Goal: Task Accomplishment & Management: Use online tool/utility

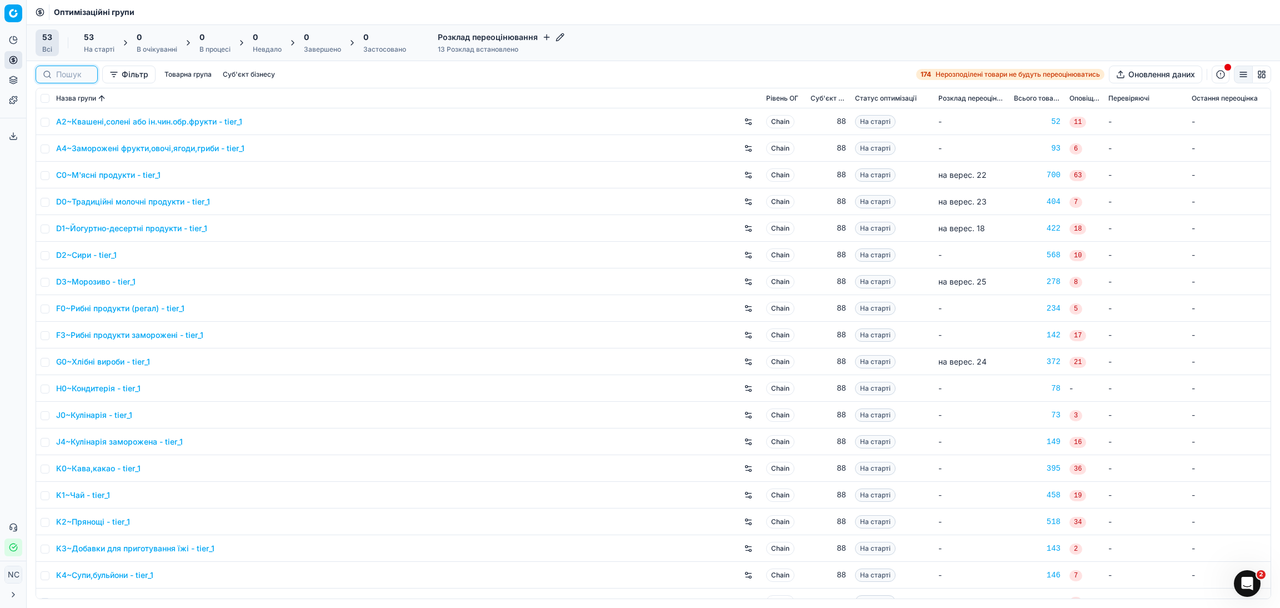
click at [75, 74] on input at bounding box center [73, 74] width 34 height 11
paste input "G0"
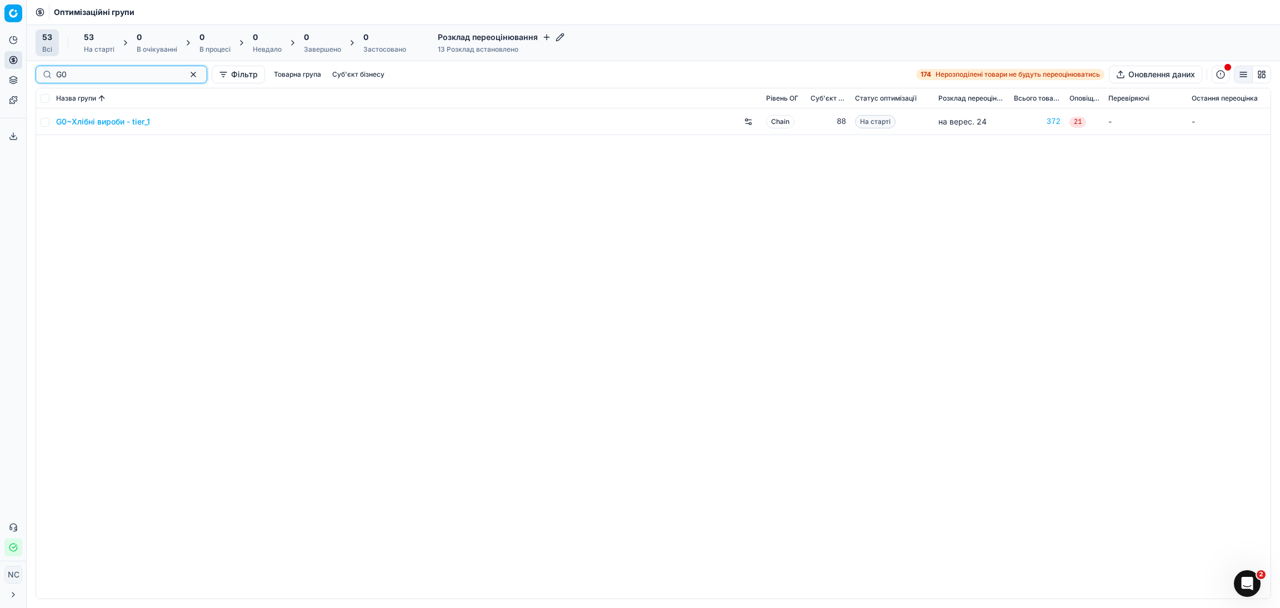
type input "G0"
click at [81, 123] on link "G0~Хлібні вироби - tier_1" at bounding box center [103, 121] width 94 height 11
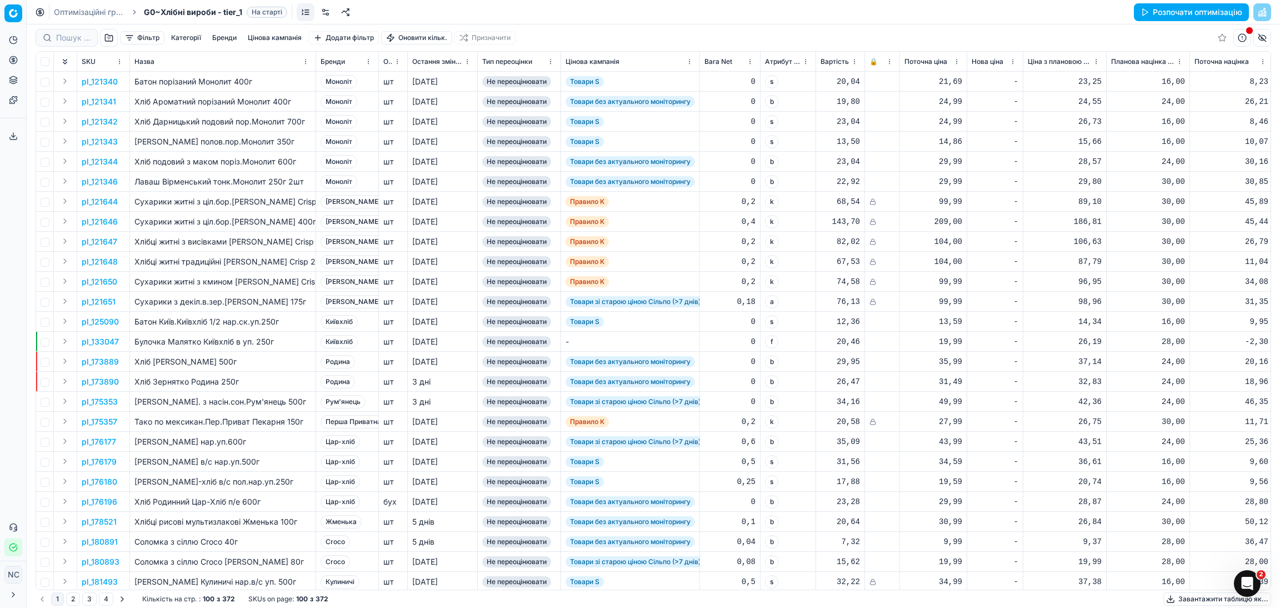
drag, startPoint x: 1181, startPoint y: 598, endPoint x: 975, endPoint y: 331, distance: 337.4
click at [978, 333] on div "Фільтр Категорії [PERSON_NAME] кампанія Додати фільтр Оновити кільк. Призначити…" at bounding box center [653, 315] width 1253 height 583
click at [1189, 598] on button "Завантажити таблицю як..." at bounding box center [1217, 598] width 108 height 13
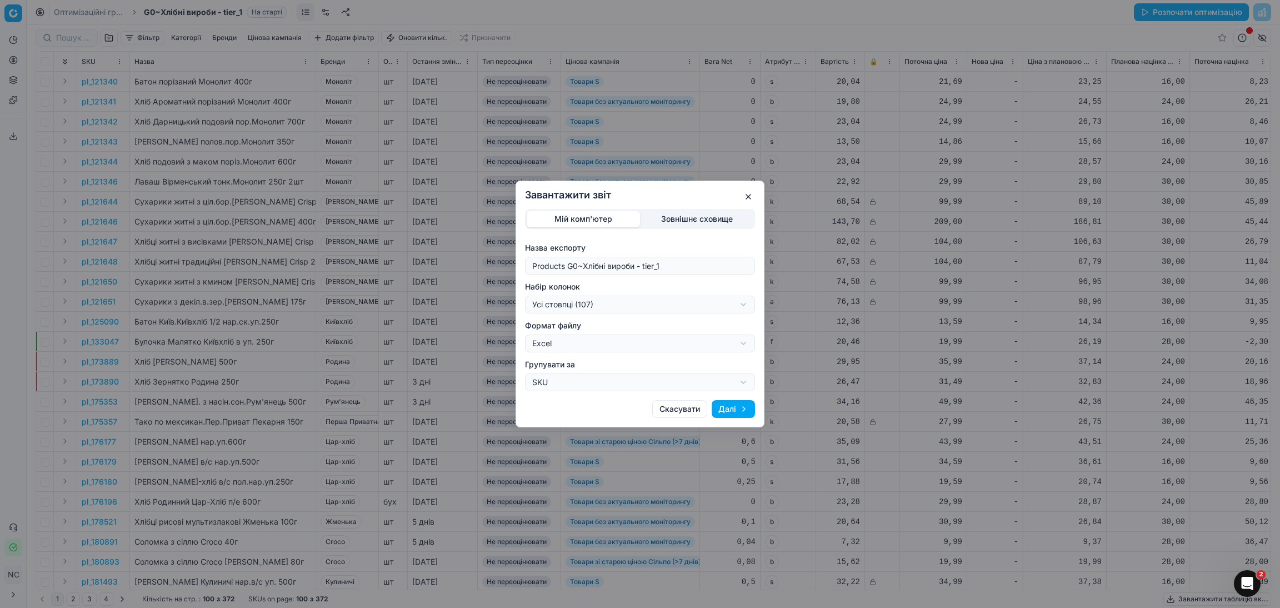
click at [743, 306] on div "Завантажити звіт Мій комп'ютер Зовнішнє сховище Назва експорту Products G0~Хліб…" at bounding box center [640, 304] width 1280 height 608
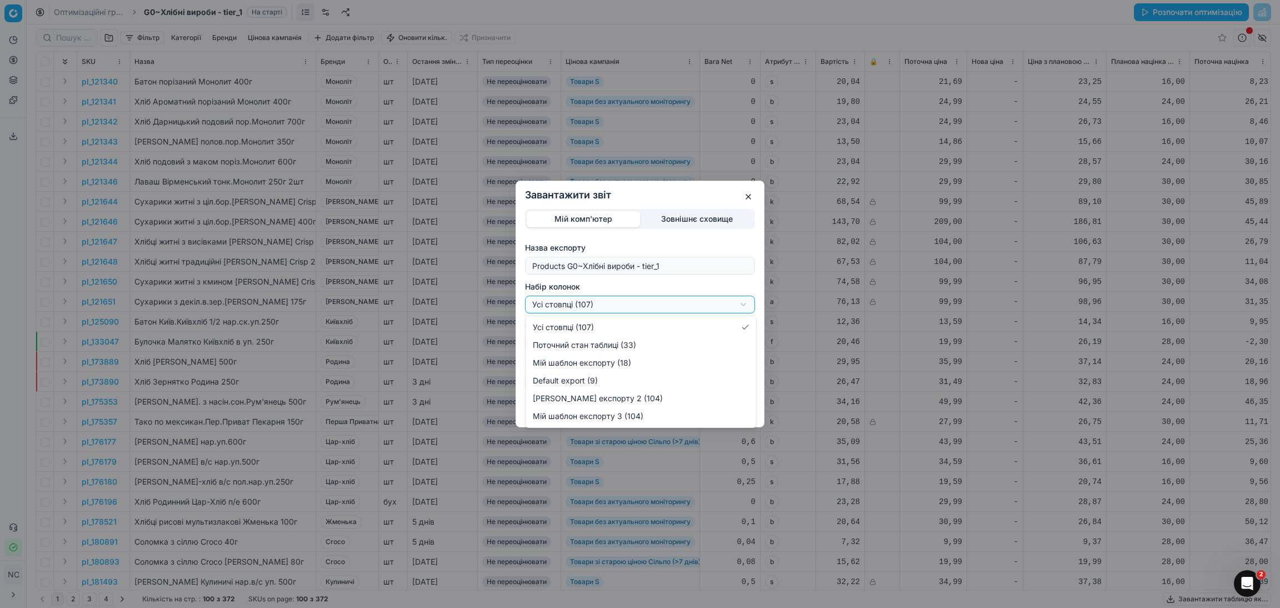
select select "custom"
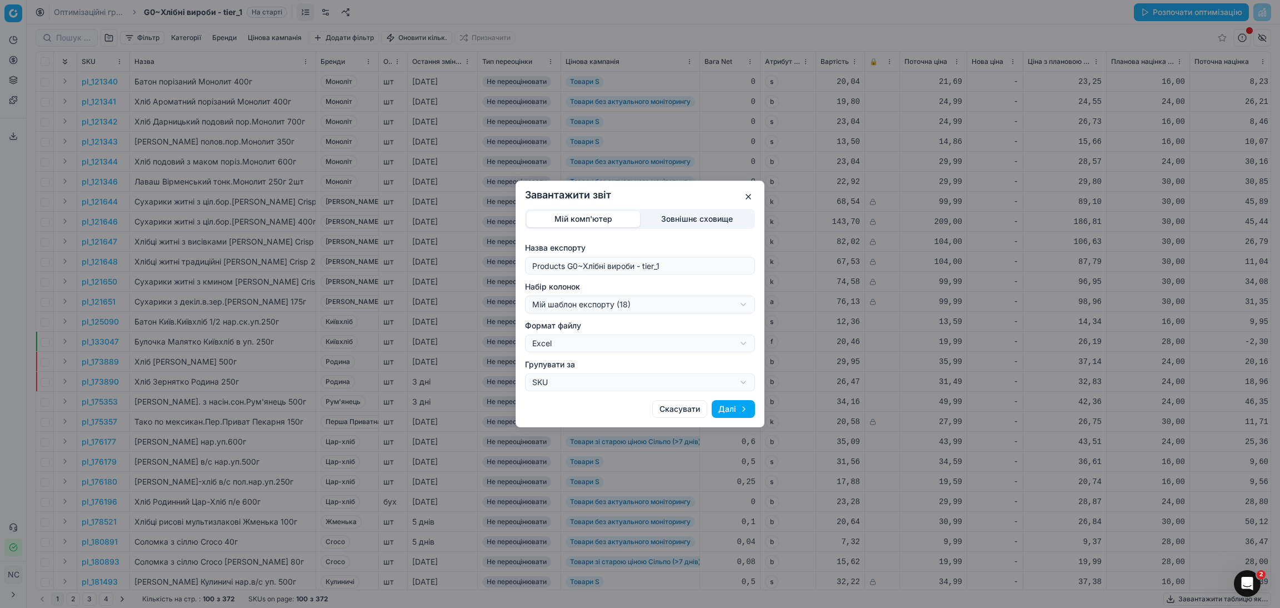
click at [728, 408] on button "Далі" at bounding box center [732, 409] width 43 height 18
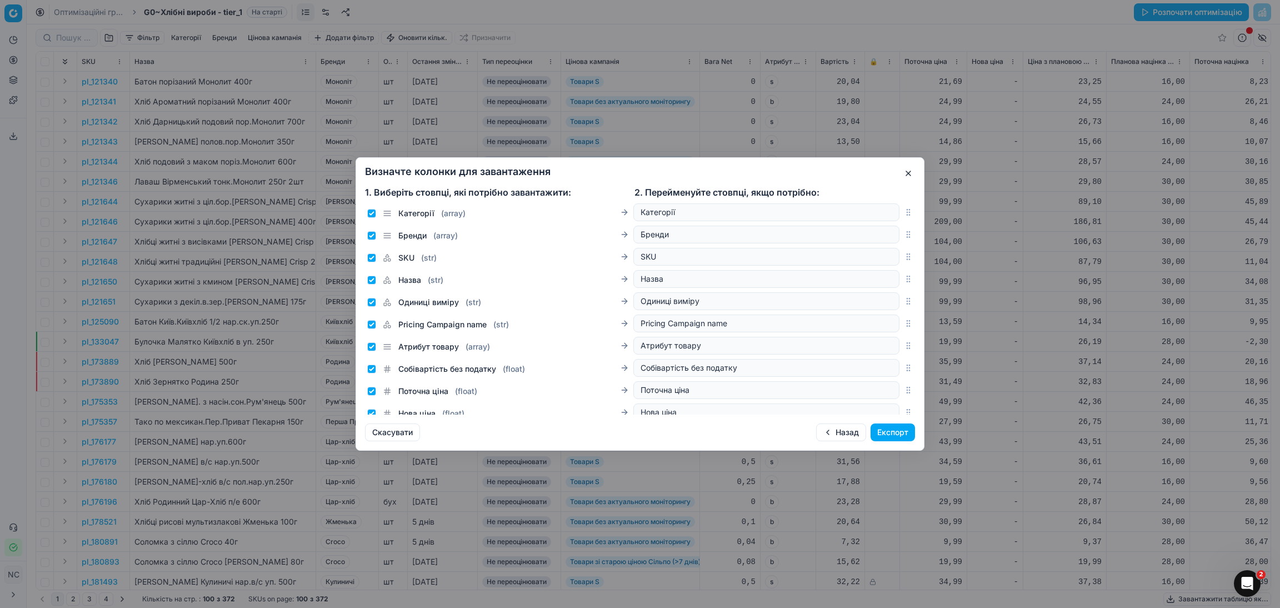
click at [897, 427] on button "Експорт" at bounding box center [892, 432] width 44 height 18
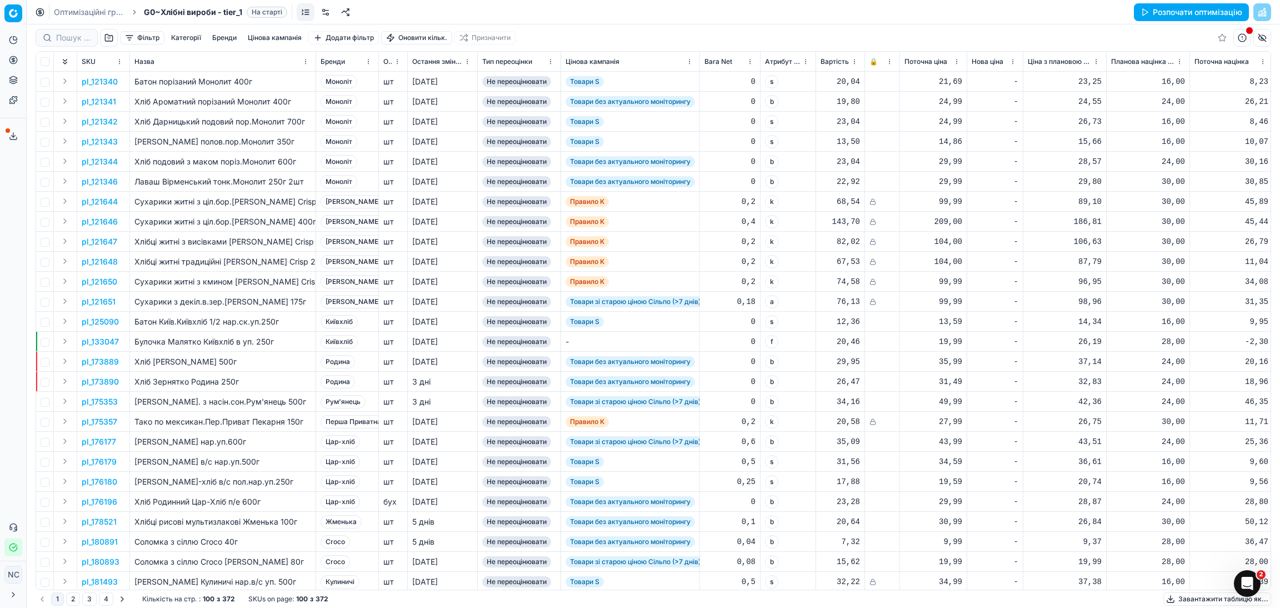
click at [1192, 598] on button "Завантажити таблицю як..." at bounding box center [1217, 598] width 108 height 13
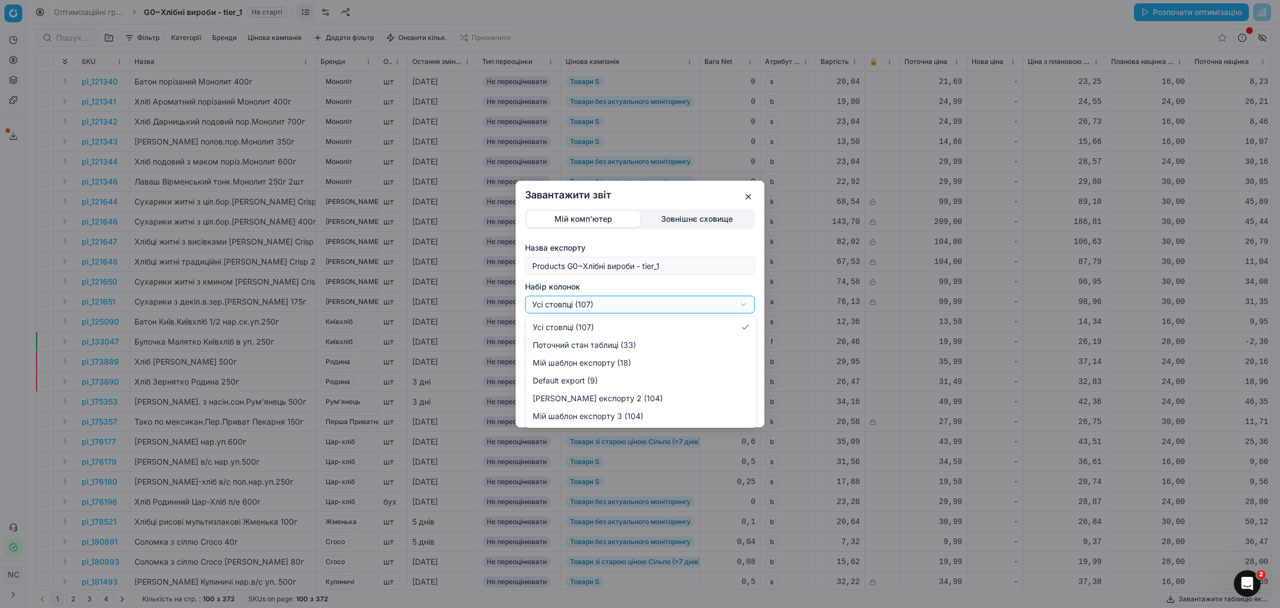
click at [742, 303] on div "Завантажити звіт Мій комп'ютер Зовнішнє сховище Назва експорту Products G0~Хліб…" at bounding box center [640, 304] width 1280 height 608
select select "custom"
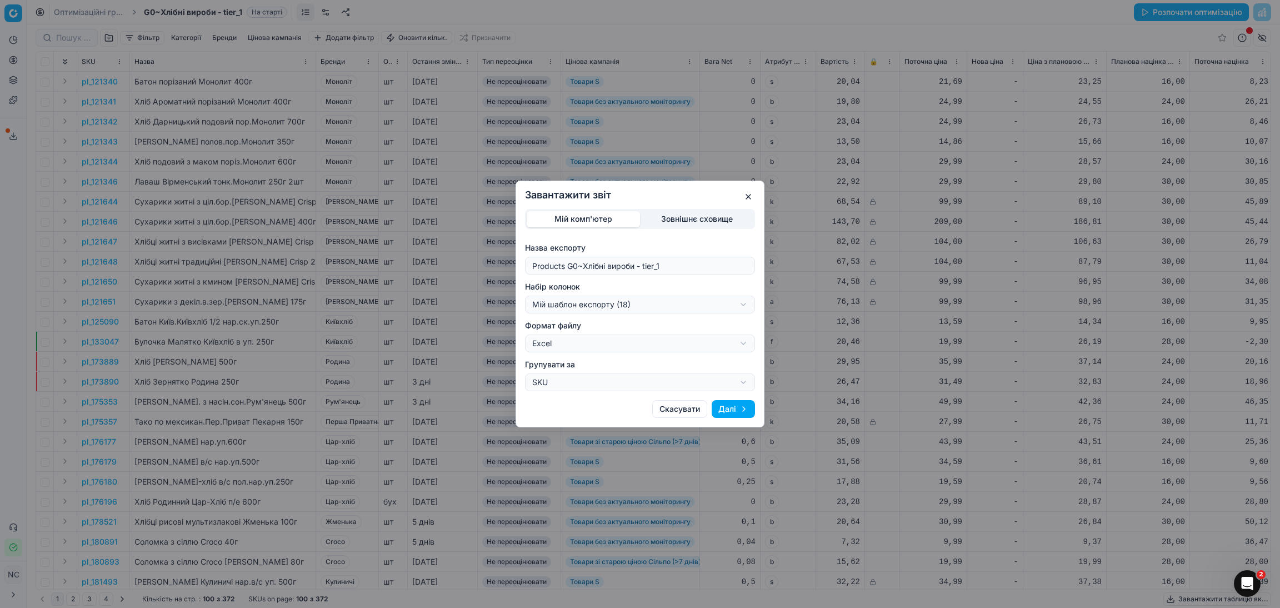
click at [727, 408] on button "Далі" at bounding box center [732, 409] width 43 height 18
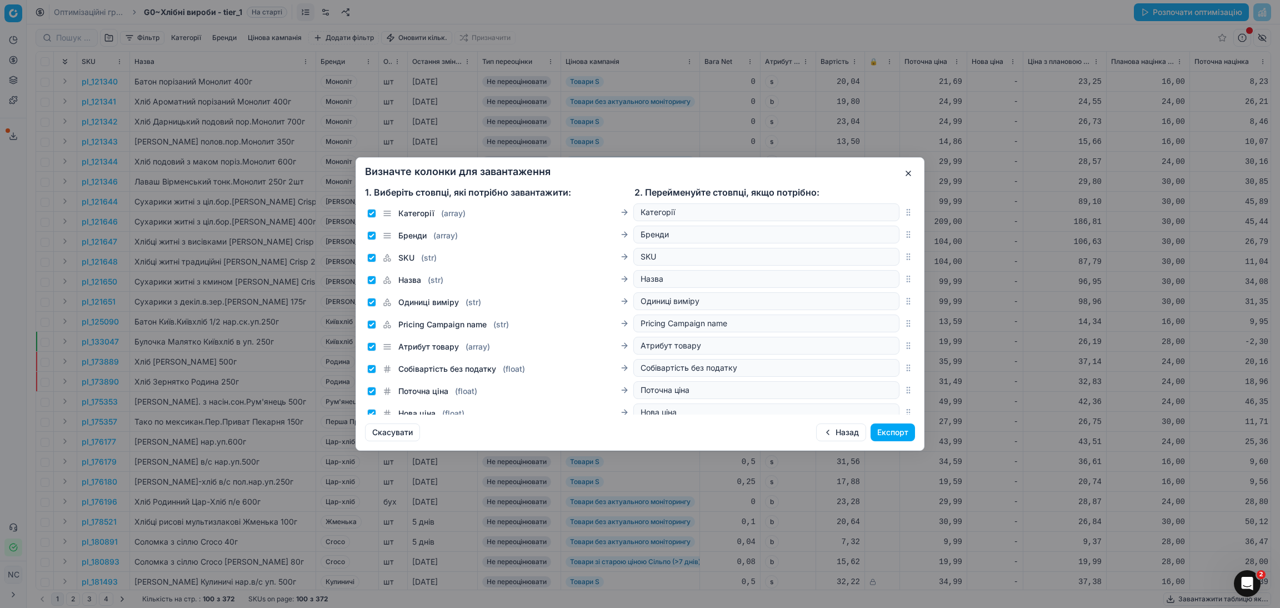
click at [899, 432] on button "Експорт" at bounding box center [892, 432] width 44 height 18
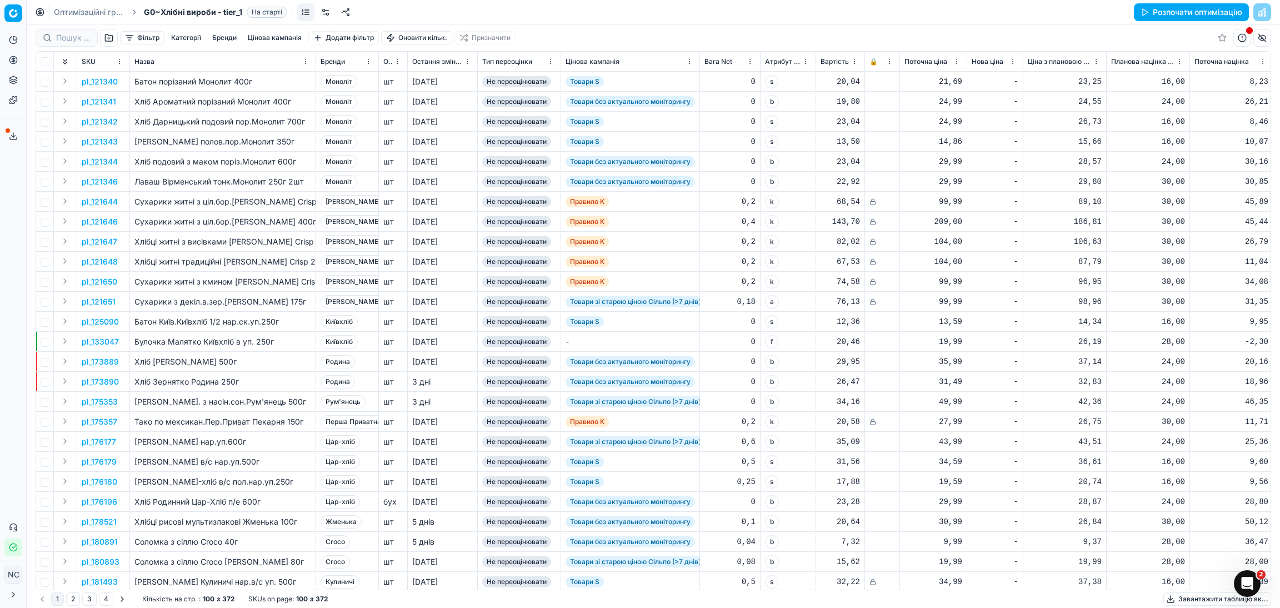
click at [12, 133] on icon at bounding box center [13, 136] width 9 height 9
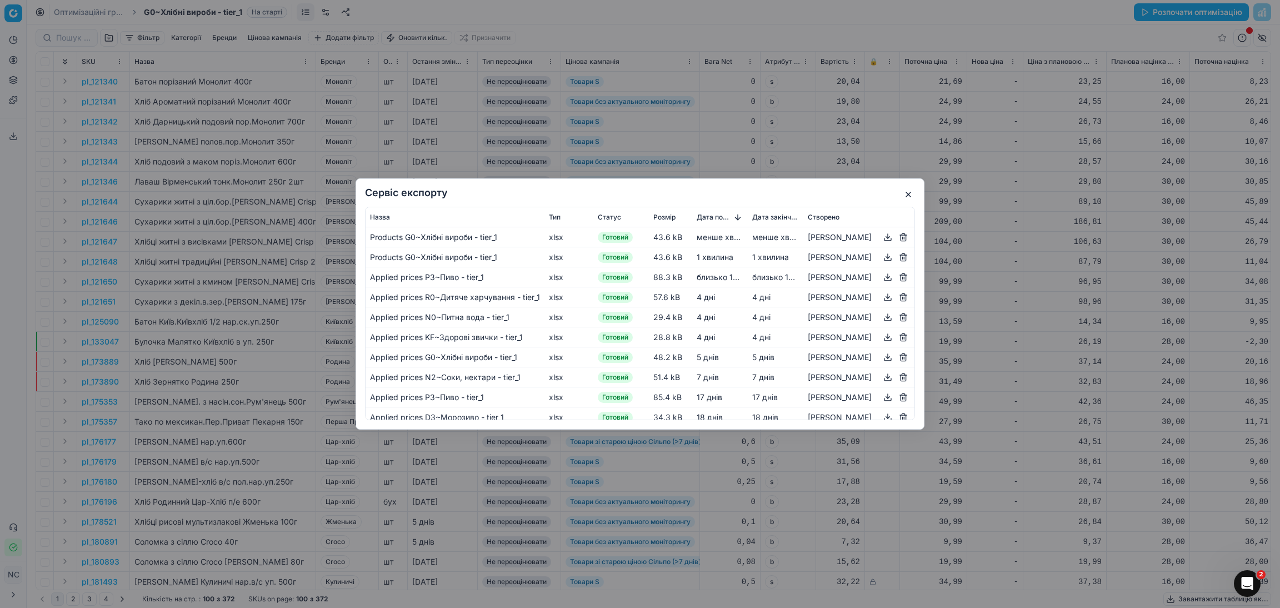
click at [888, 238] on button "button" at bounding box center [887, 236] width 13 height 13
click at [887, 237] on button "button" at bounding box center [887, 236] width 13 height 13
